Goal: Information Seeking & Learning: Learn about a topic

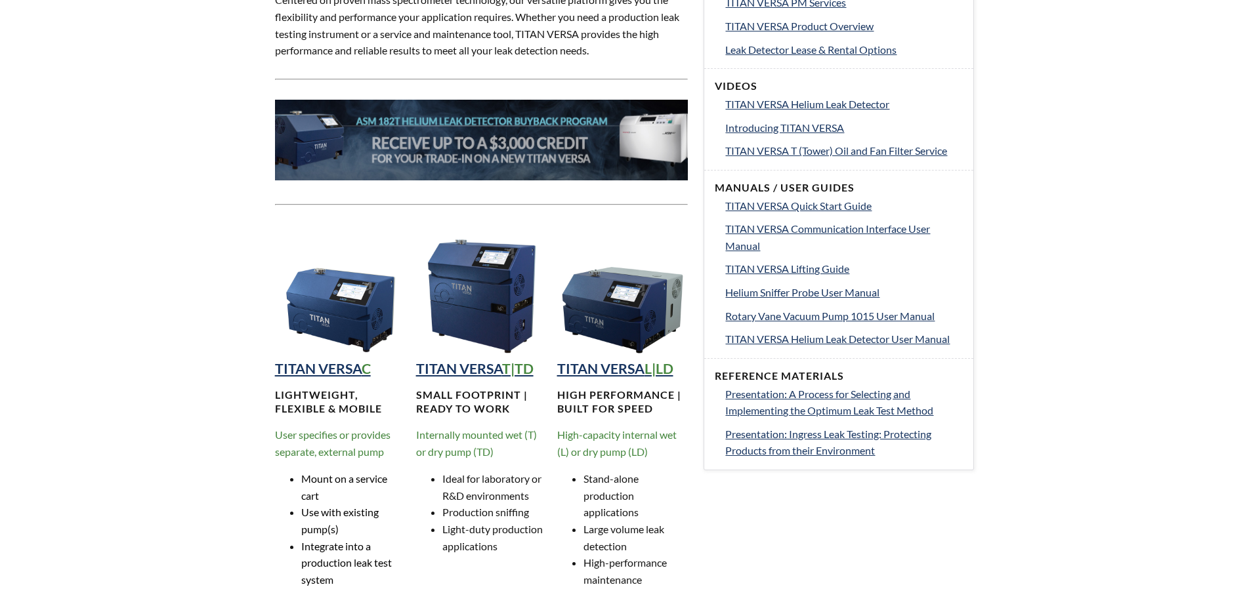
select select "Language Translate Widget"
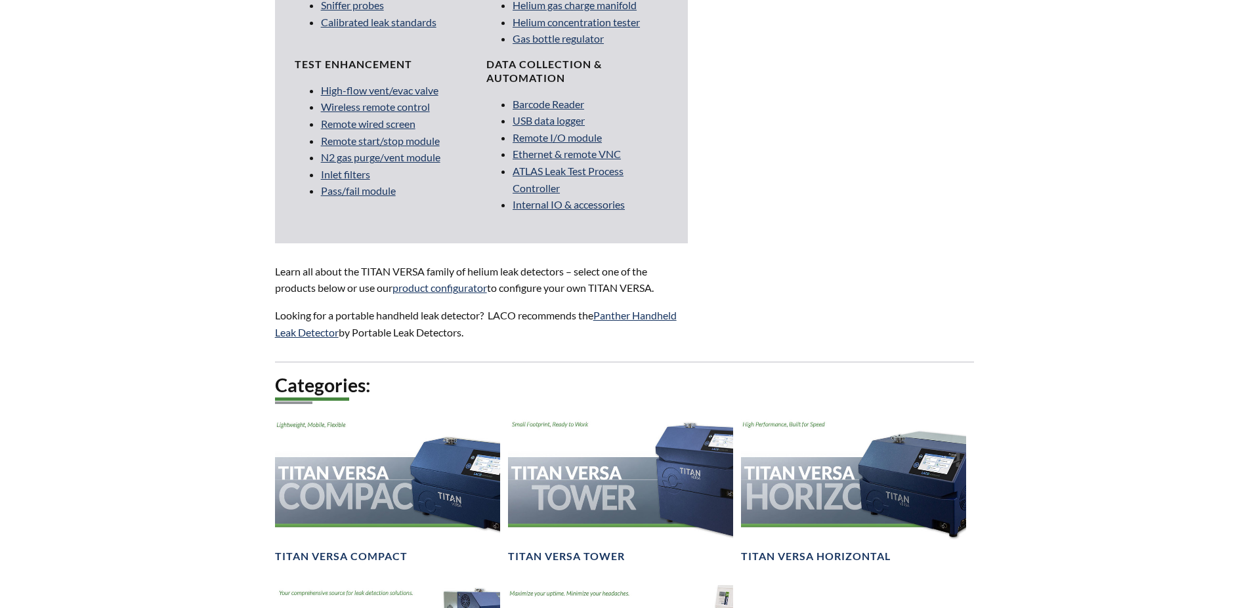
scroll to position [1198, 0]
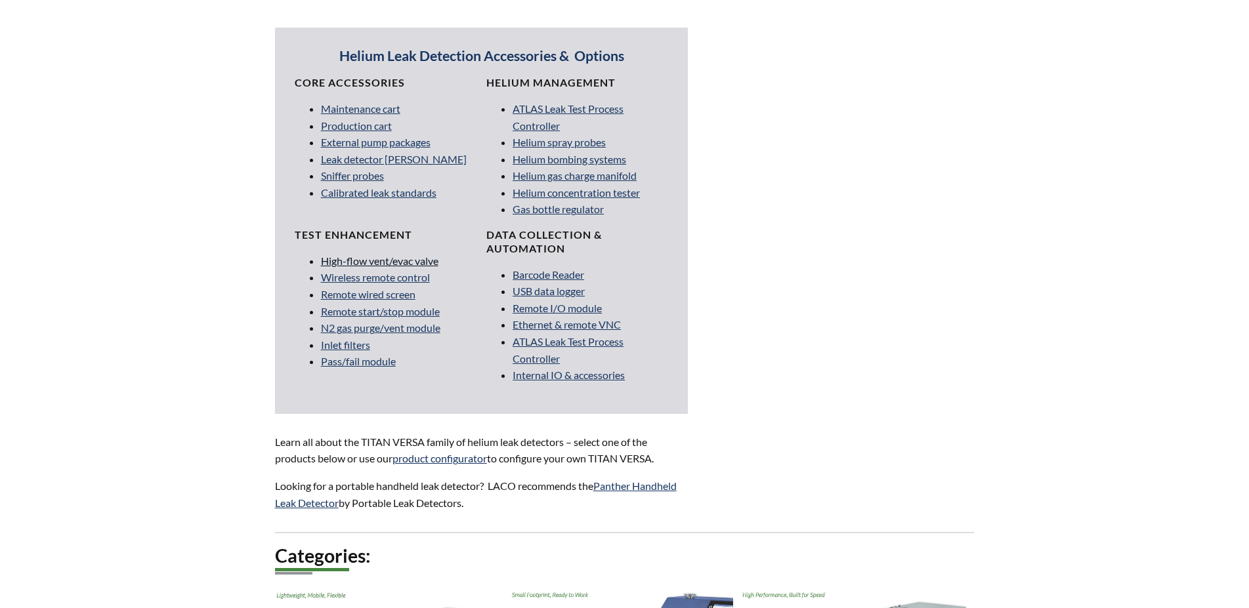
click at [404, 260] on link "High-flow vent/evac valve" at bounding box center [379, 261] width 117 height 12
click at [364, 313] on link "Remote start/stop module" at bounding box center [380, 311] width 119 height 12
click at [361, 260] on link "High-flow vent/evac valve" at bounding box center [379, 261] width 117 height 12
click at [558, 279] on link "Barcode Reader" at bounding box center [548, 274] width 72 height 12
click at [337, 362] on link "Pass/fail module" at bounding box center [358, 361] width 75 height 12
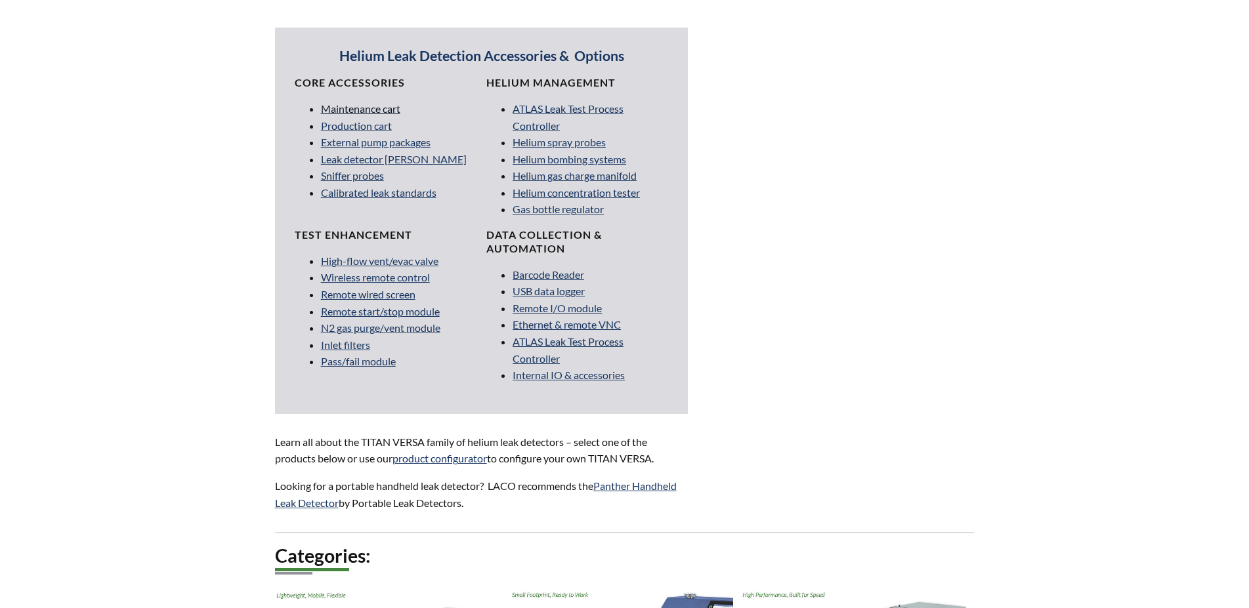
click at [343, 107] on link "Maintenance cart" at bounding box center [360, 108] width 79 height 12
click at [359, 123] on link "Production cart" at bounding box center [356, 125] width 71 height 12
click at [541, 140] on link "Helium spray probes" at bounding box center [558, 142] width 93 height 12
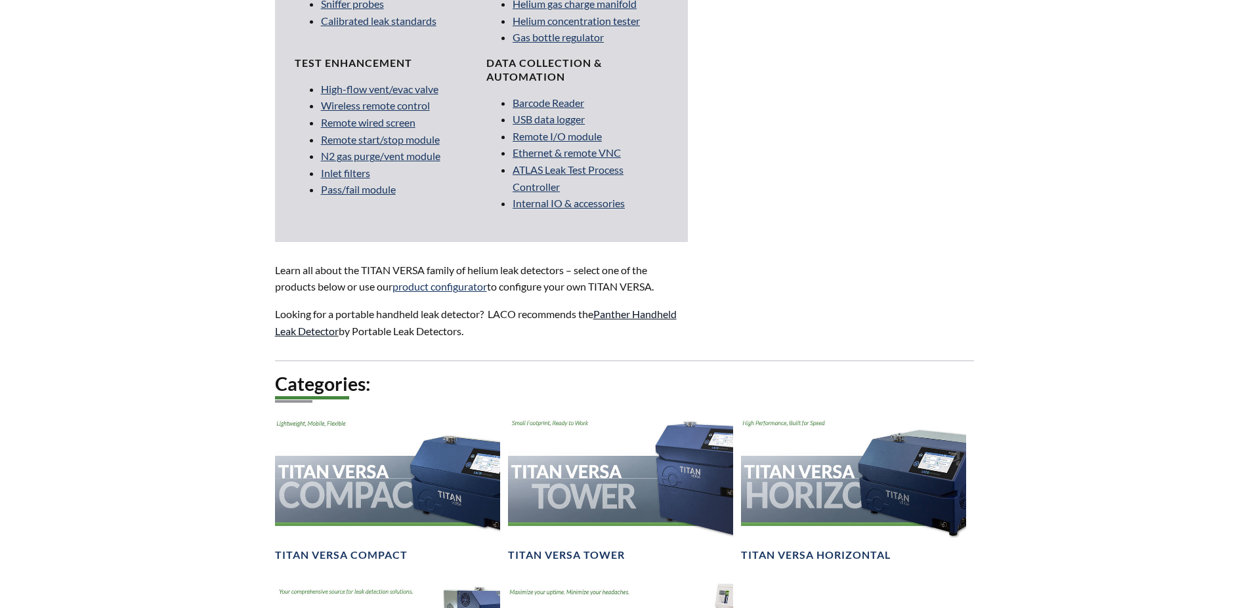
scroll to position [1526, 0]
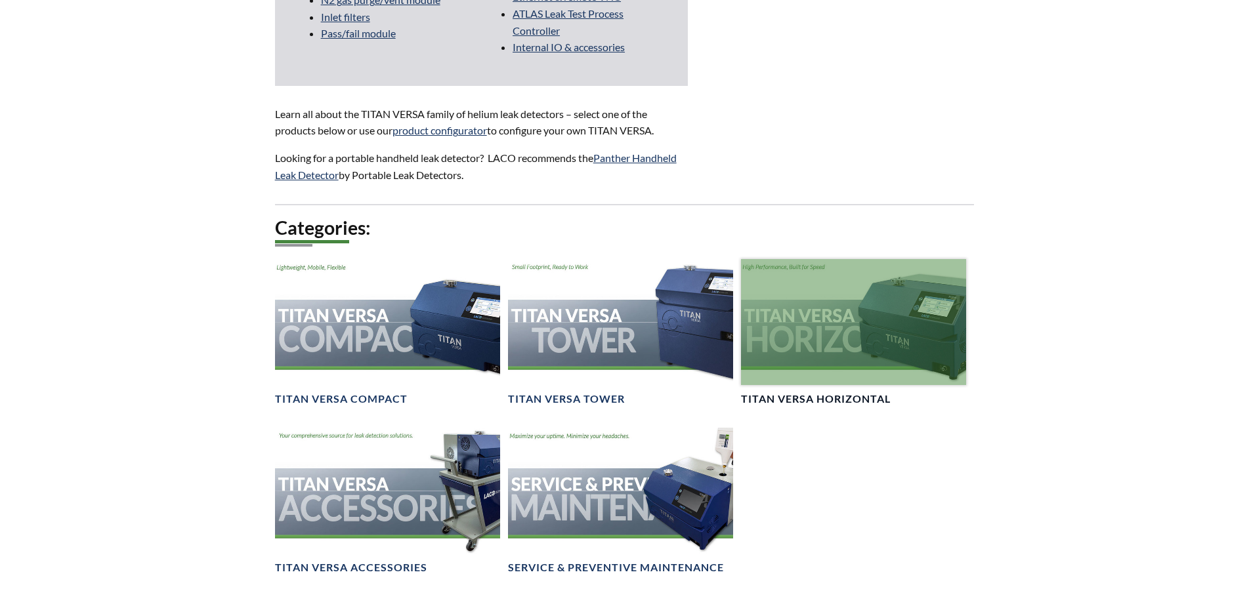
click at [912, 332] on div at bounding box center [853, 322] width 225 height 127
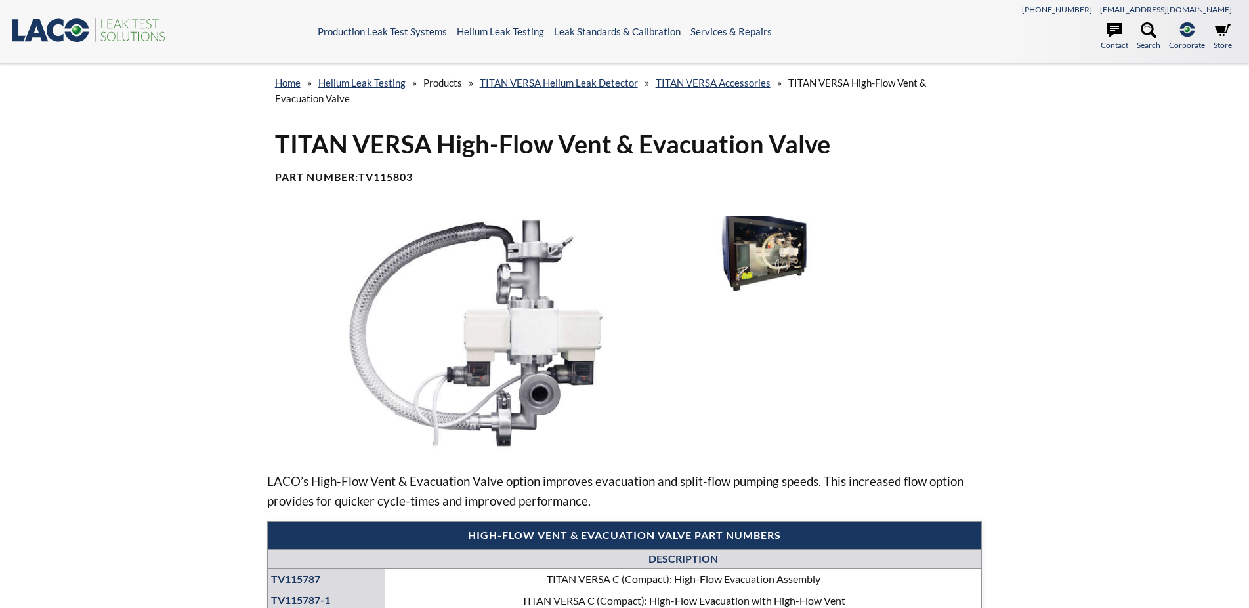
select select "Language Translate Widget"
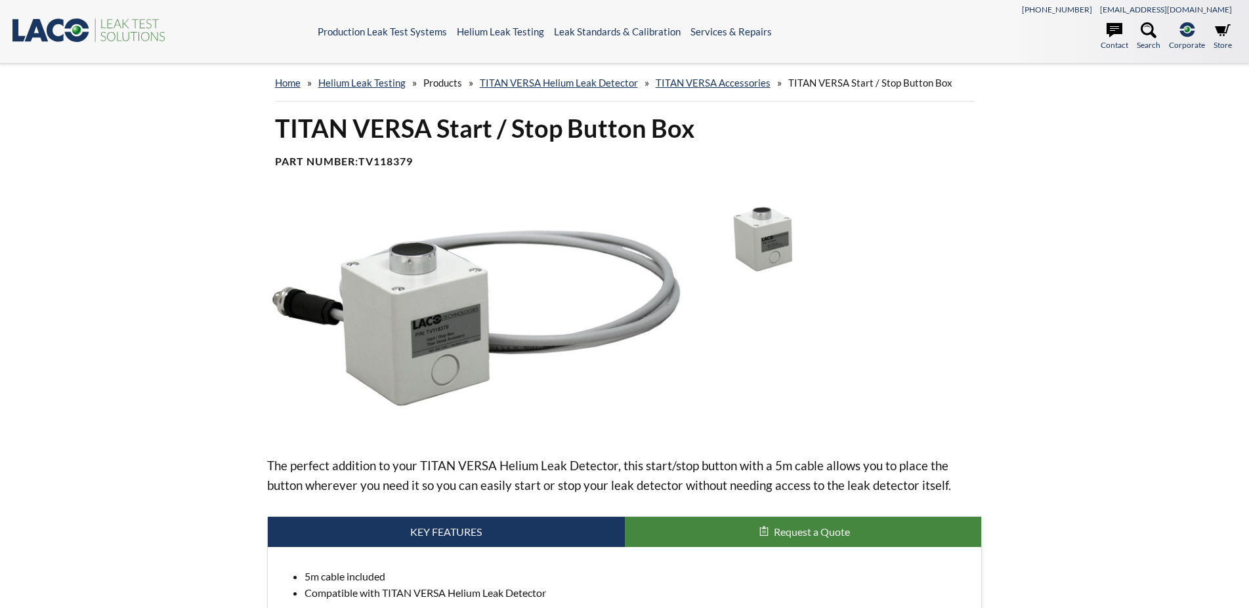
select select "Language Translate Widget"
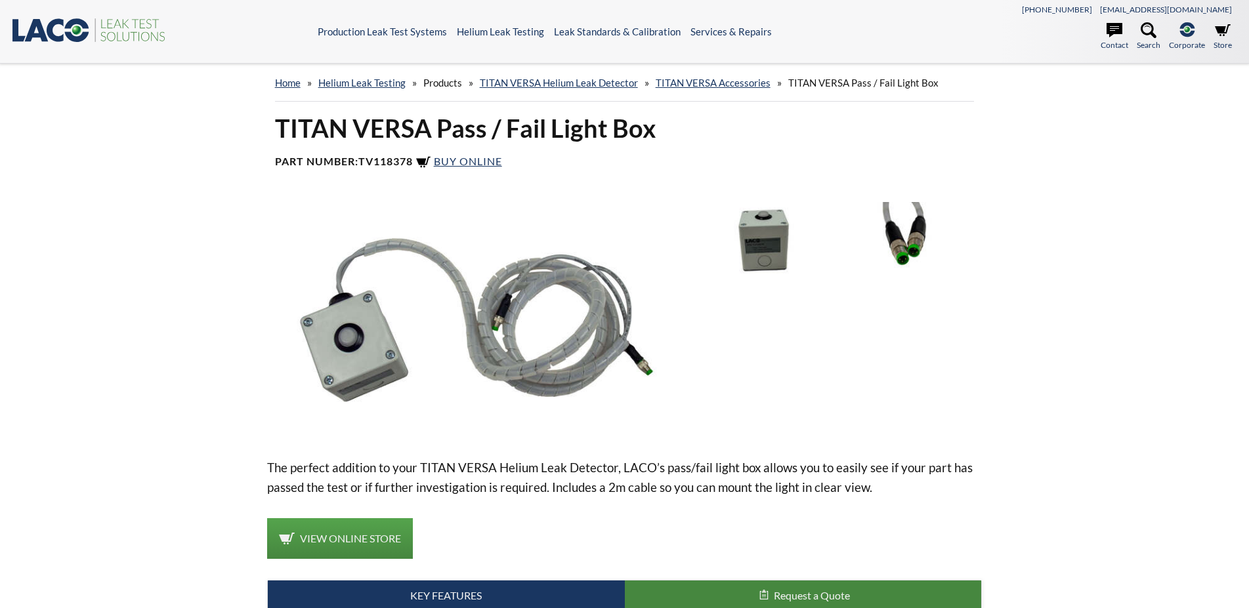
select select "Language Translate Widget"
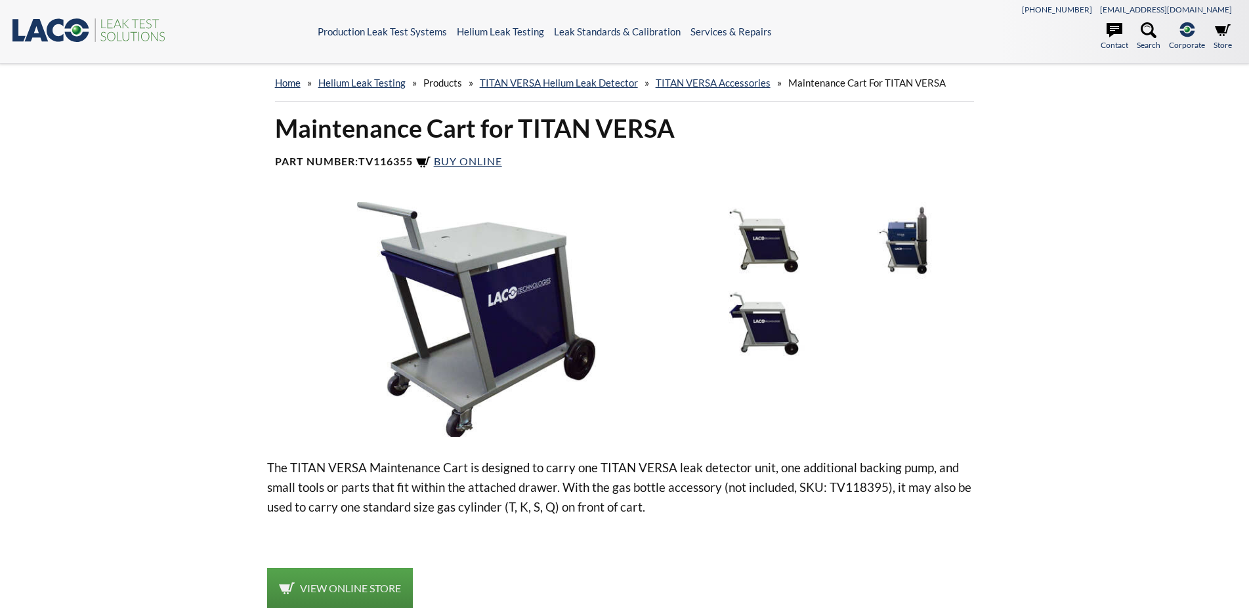
select select "Language Translate Widget"
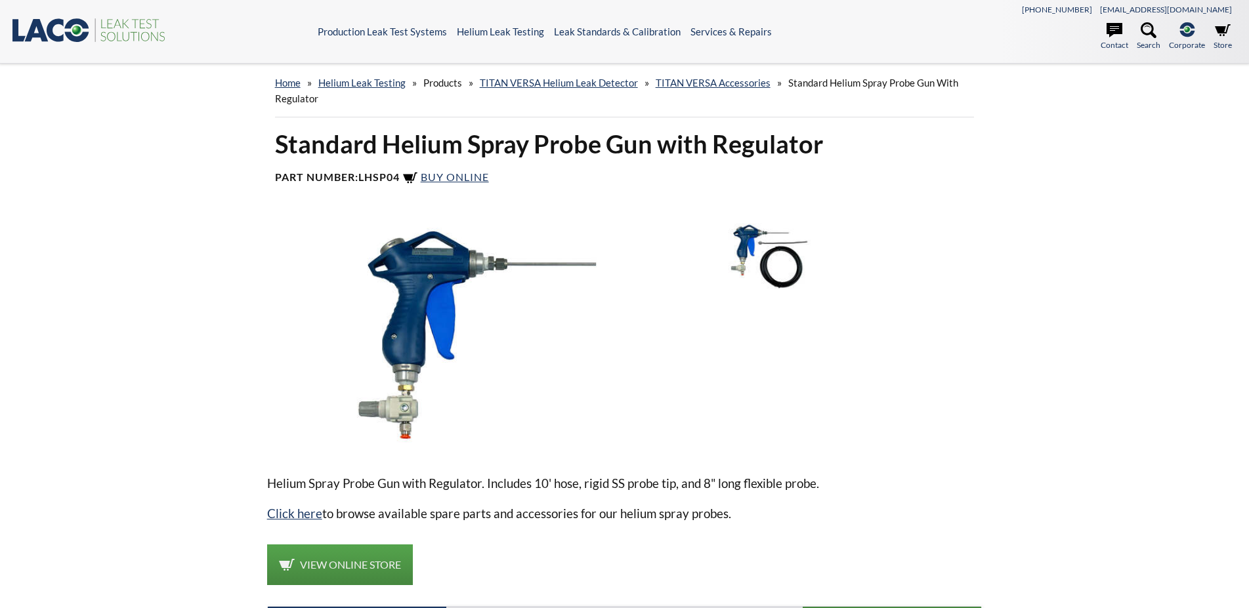
select select "Language Translate Widget"
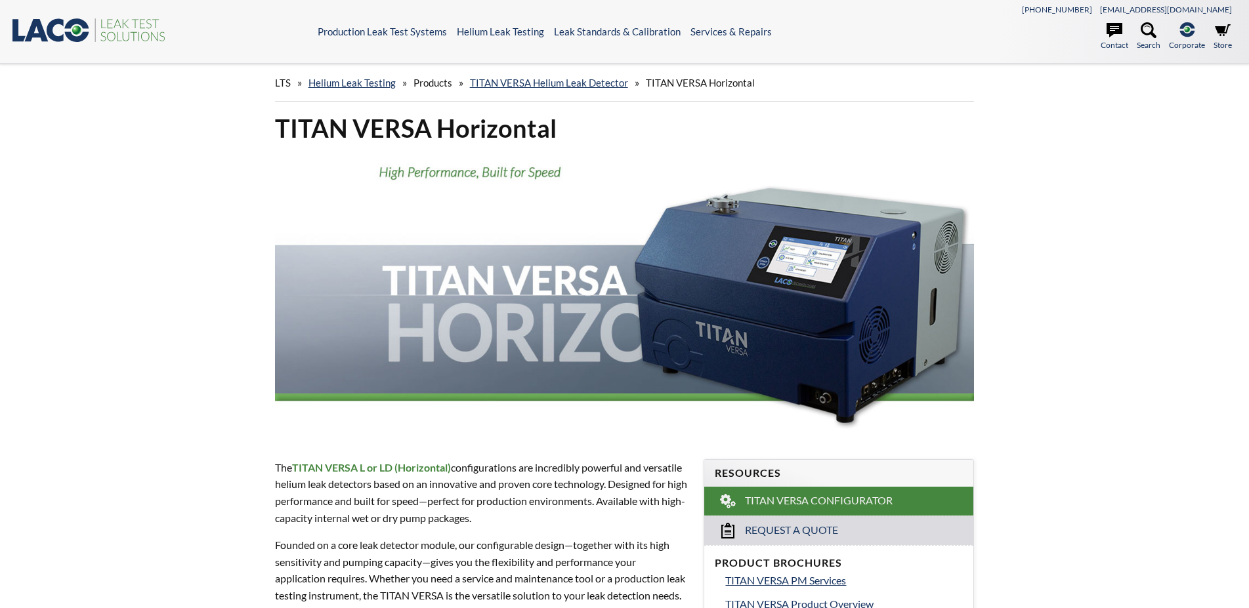
select select "Language Translate Widget"
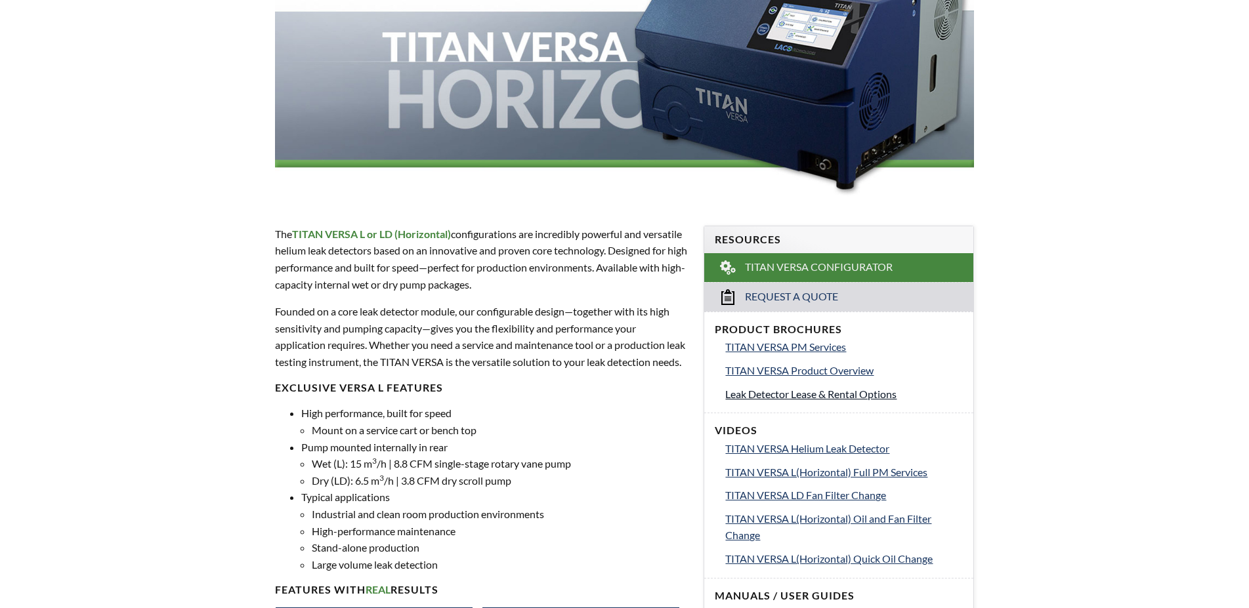
scroll to position [28, 0]
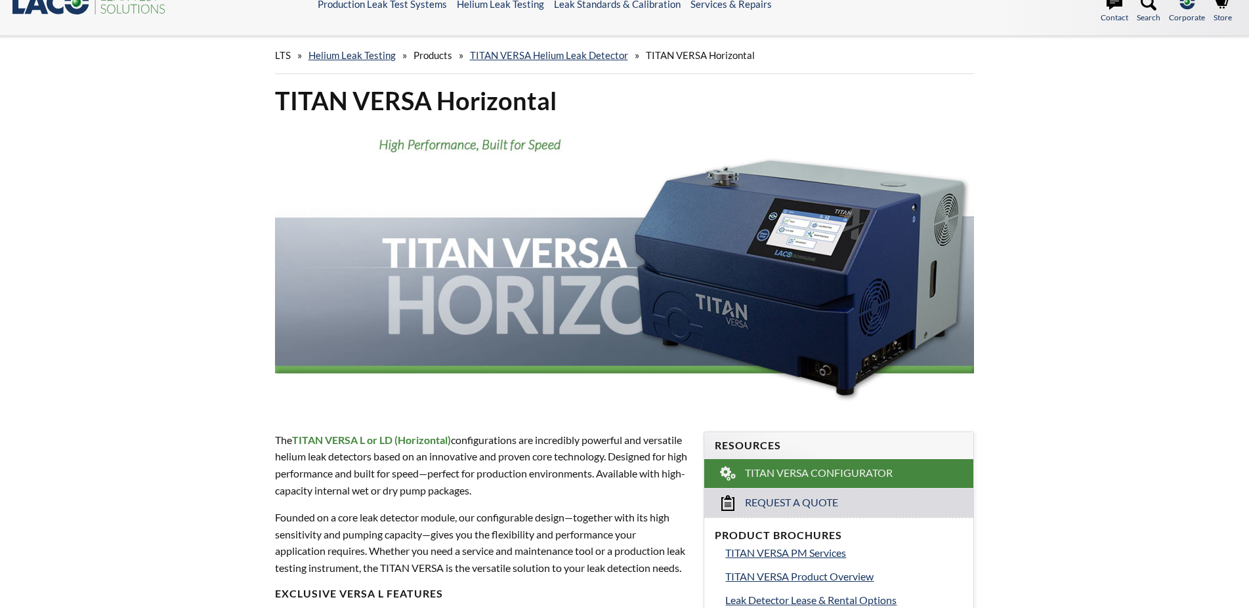
click at [875, 297] on img at bounding box center [624, 266] width 699 height 279
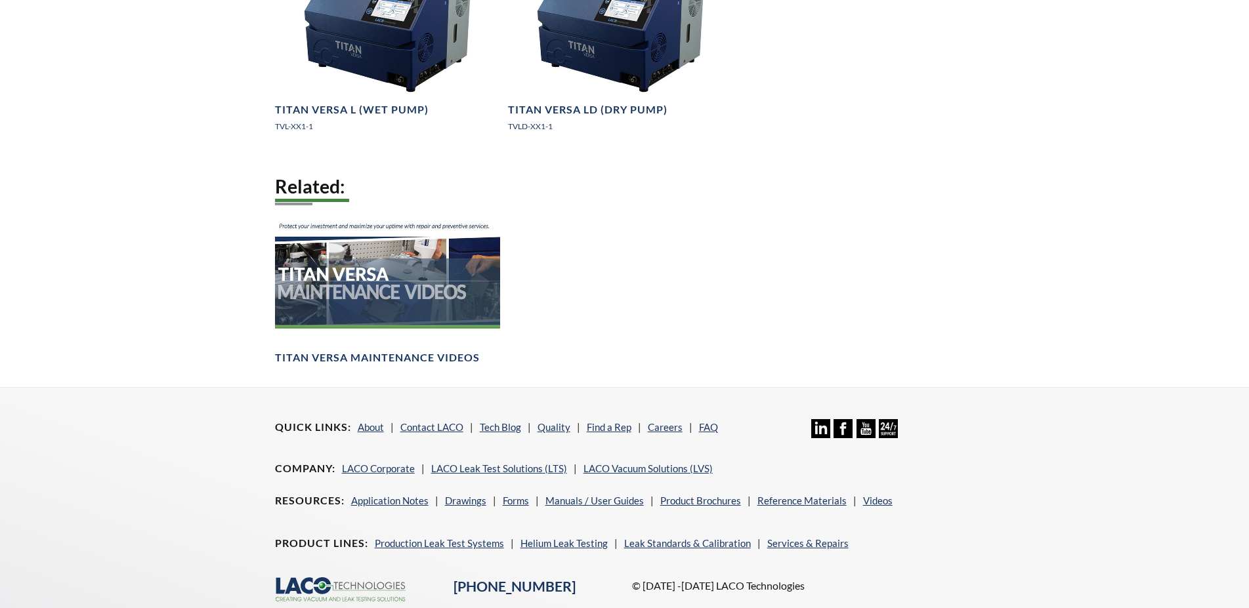
scroll to position [1209, 0]
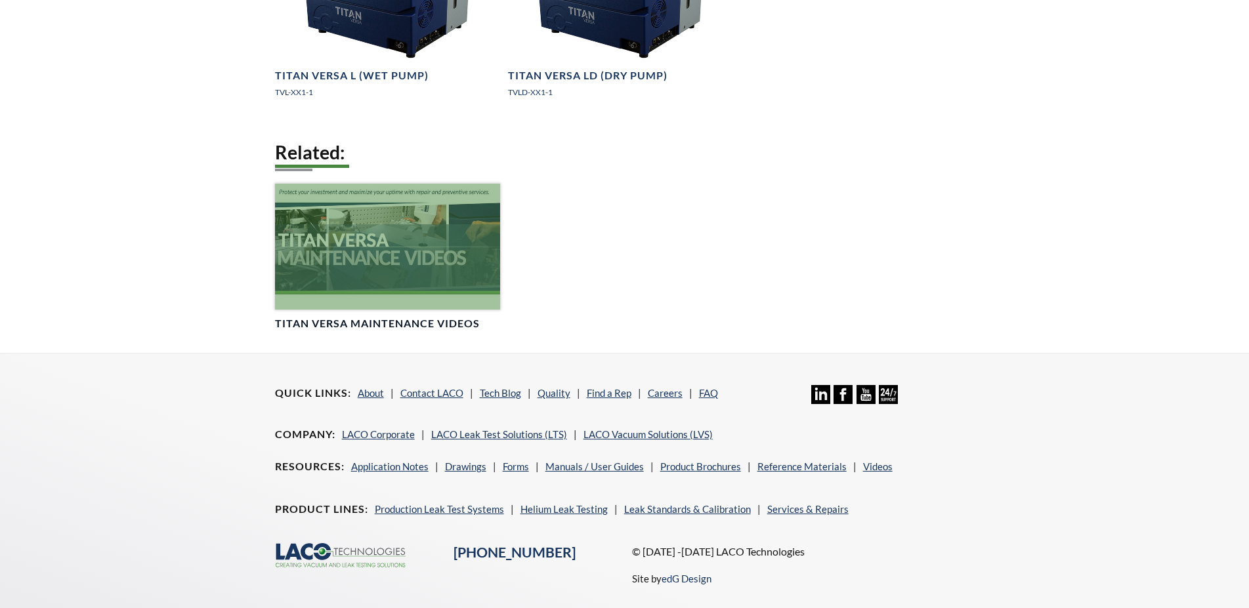
click at [383, 238] on div at bounding box center [387, 247] width 225 height 127
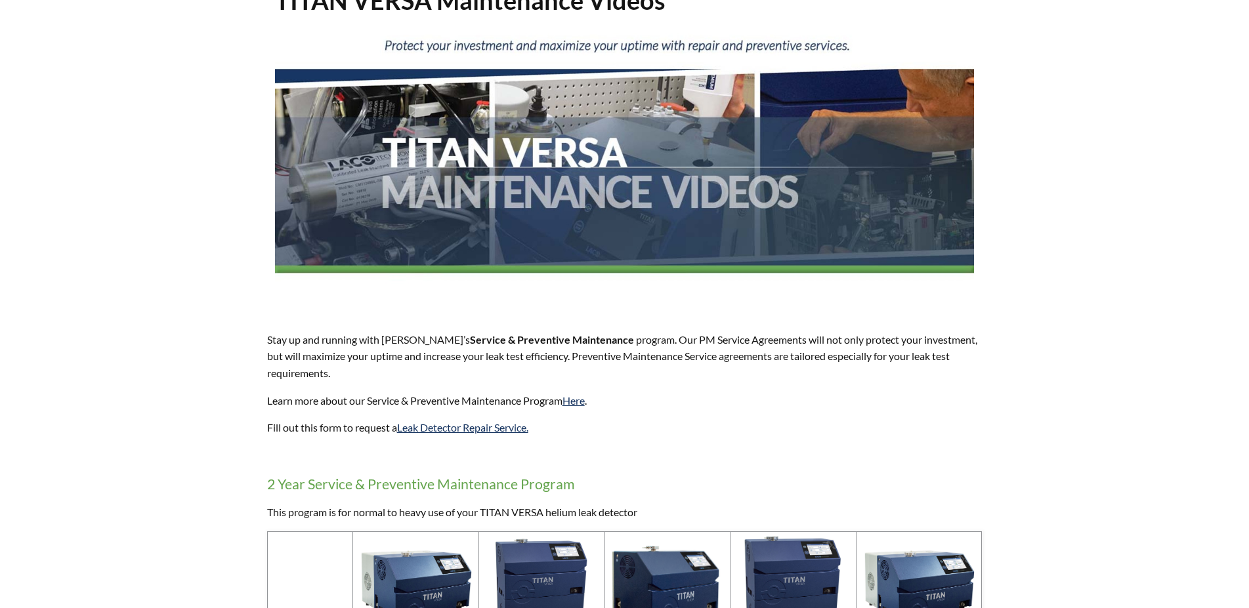
scroll to position [197, 0]
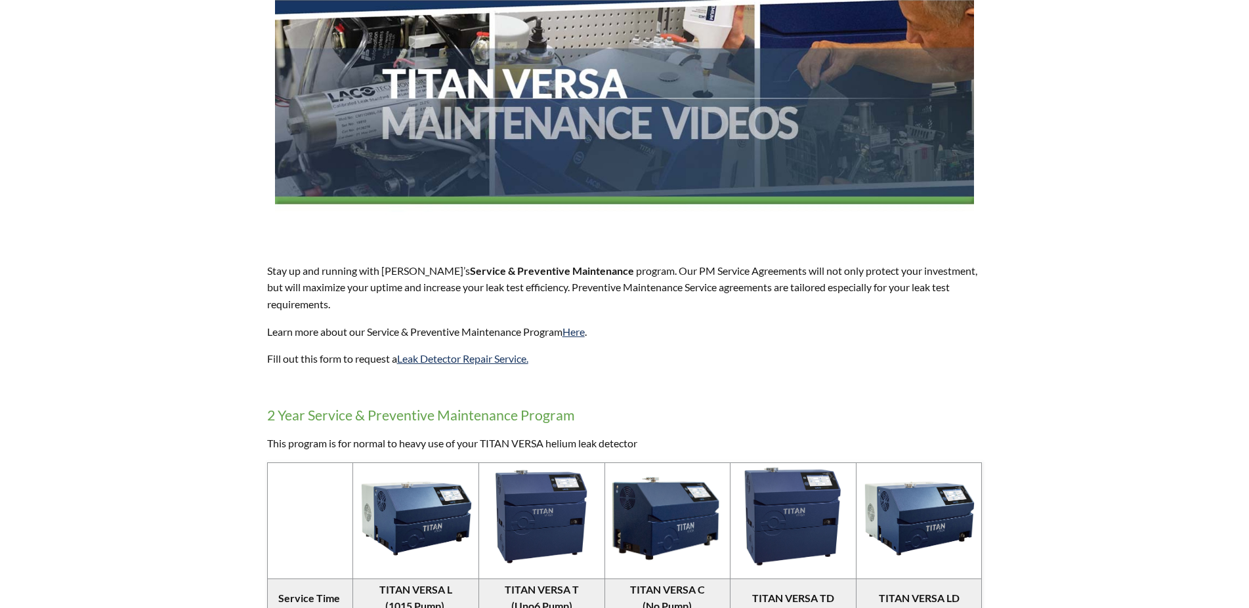
select select "Language Translate Widget"
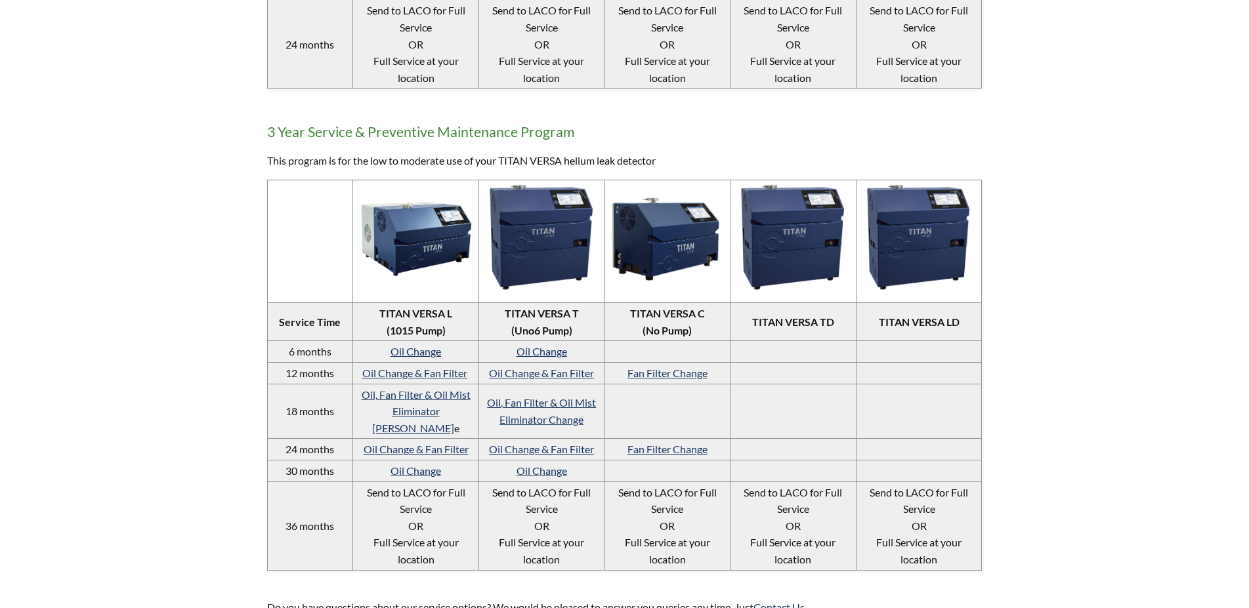
scroll to position [990, 0]
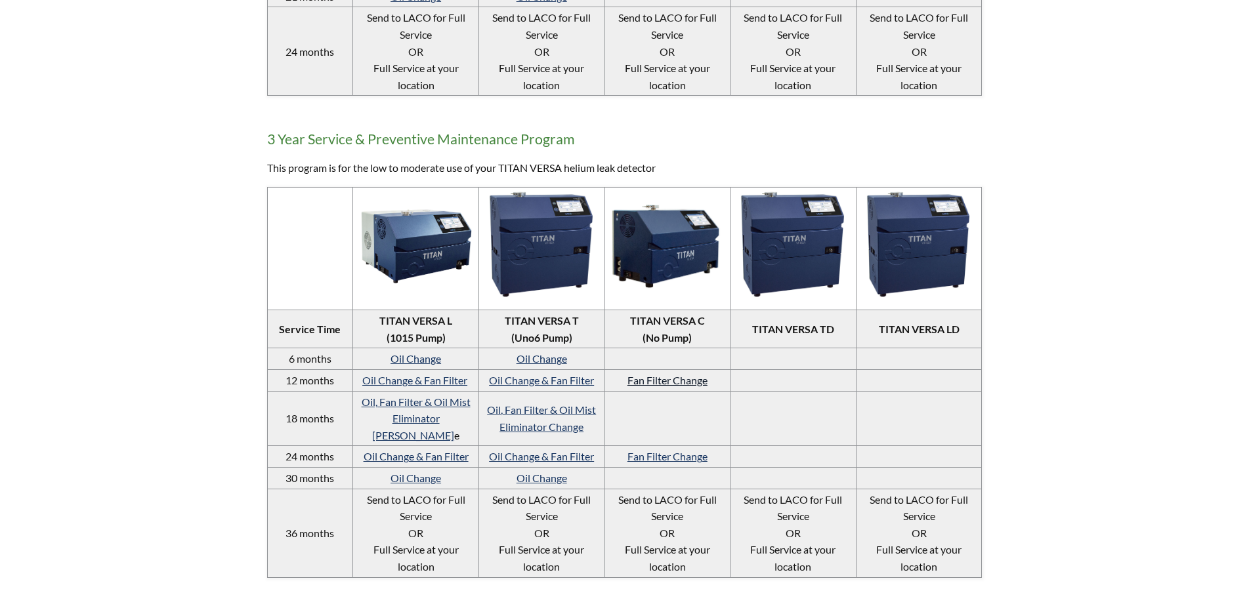
click at [682, 380] on link "Fan Filter Change" at bounding box center [667, 380] width 80 height 12
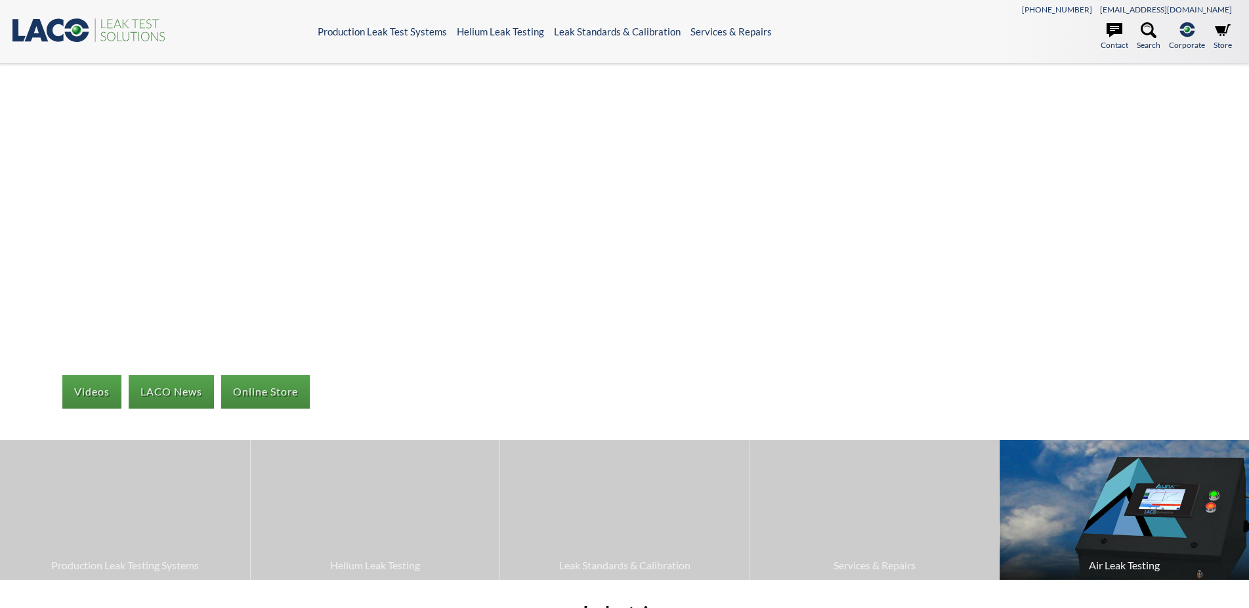
select select "Language Translate Widget"
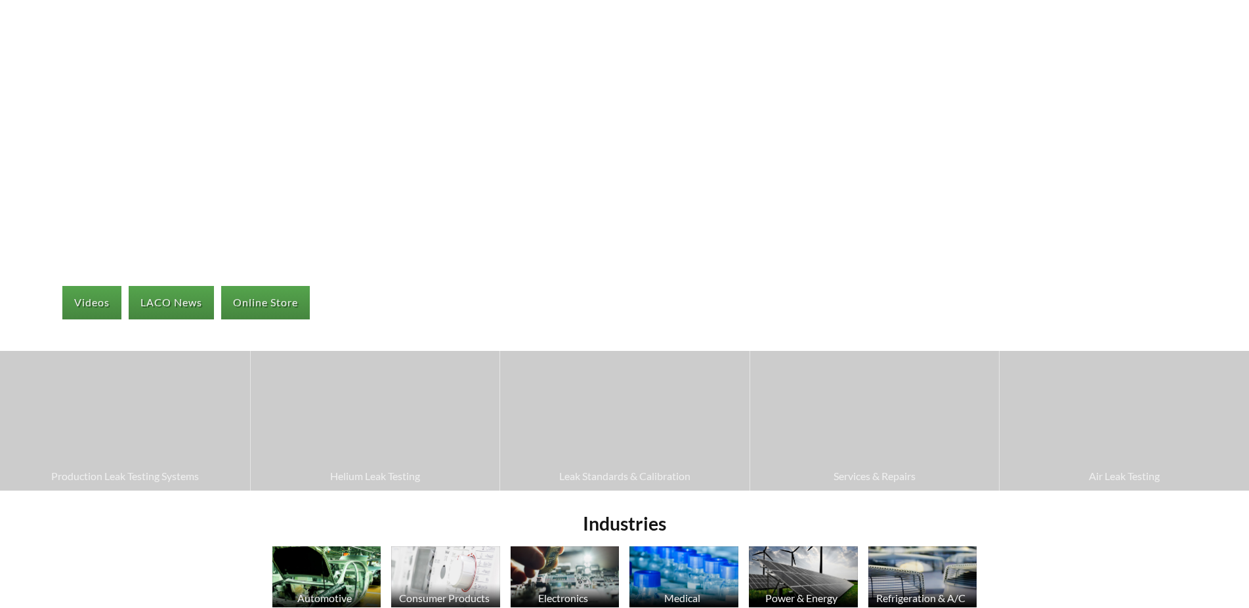
scroll to position [131, 0]
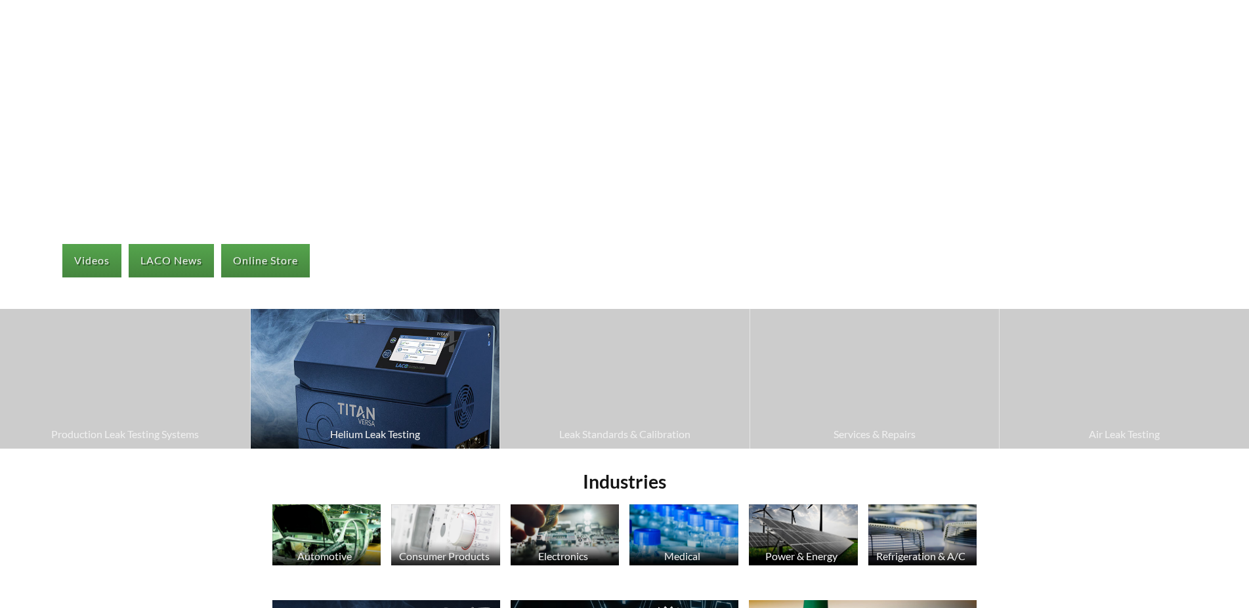
click at [382, 369] on img at bounding box center [375, 379] width 249 height 140
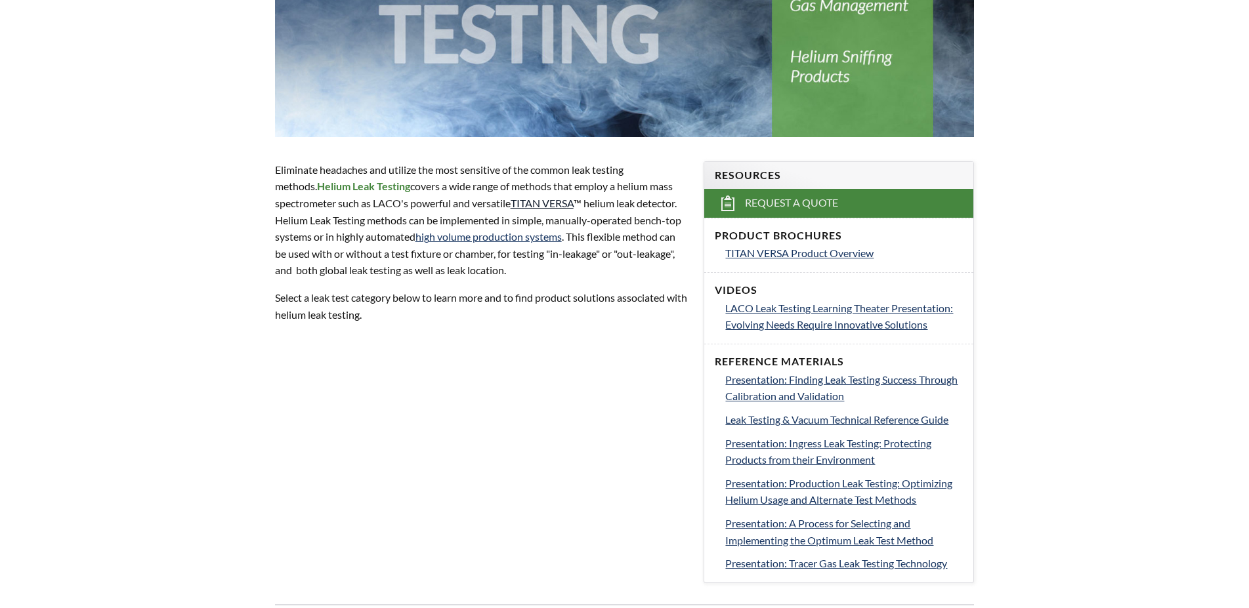
scroll to position [328, 0]
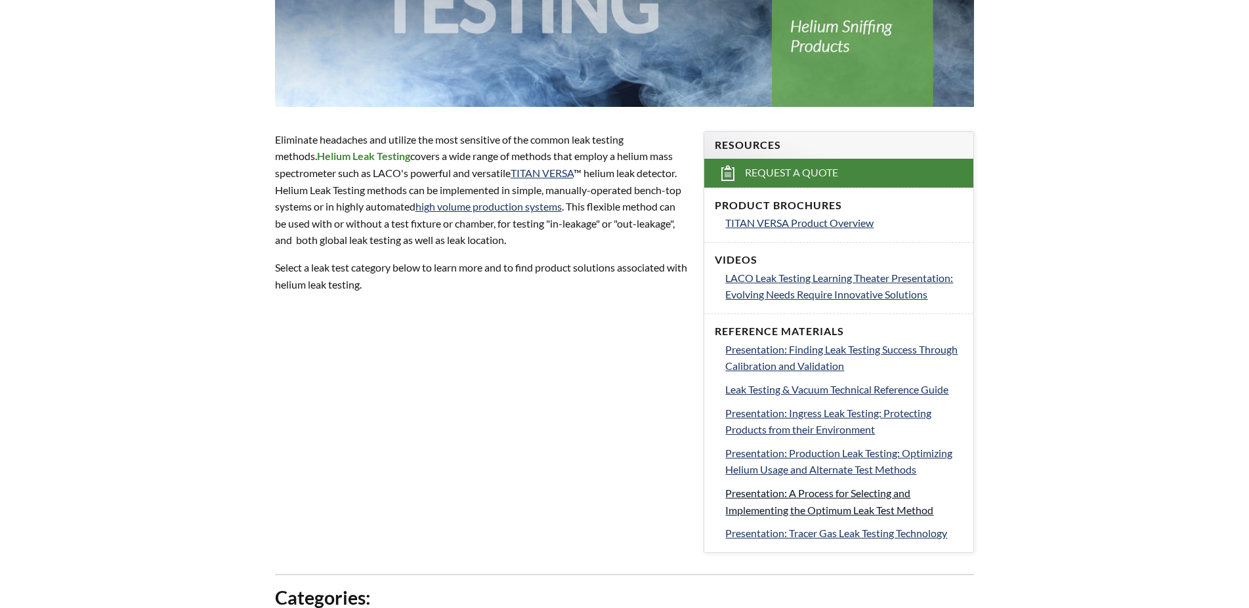
click at [783, 493] on span "Presentation: A Process for Selecting and Implementing the Optimum Leak Test Me…" at bounding box center [829, 502] width 208 height 30
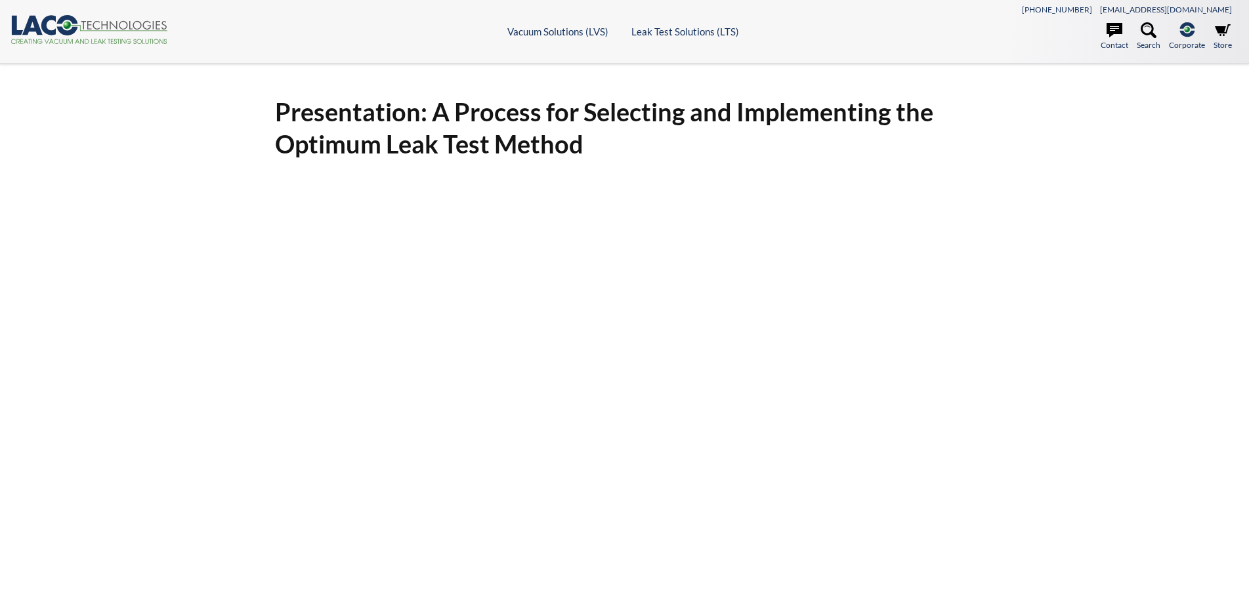
select select "Language Translate Widget"
